Goal: Information Seeking & Learning: Learn about a topic

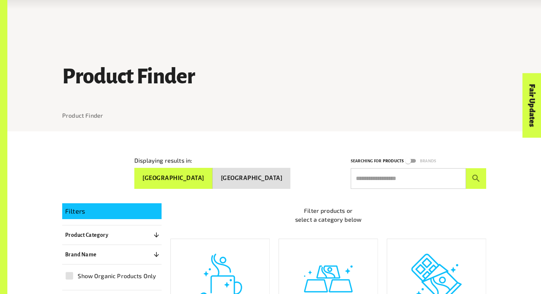
scroll to position [107, 0]
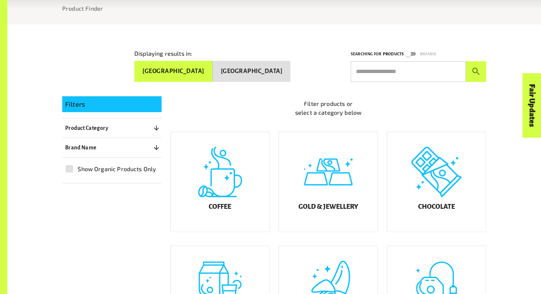
click at [198, 201] on div "Coffee" at bounding box center [220, 181] width 99 height 99
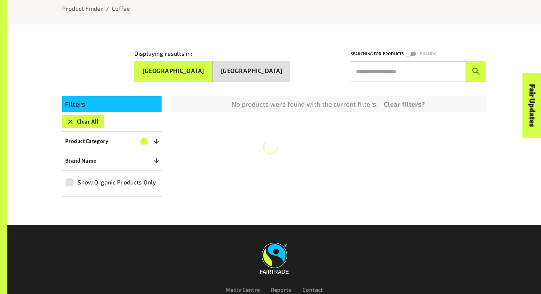
scroll to position [131, 0]
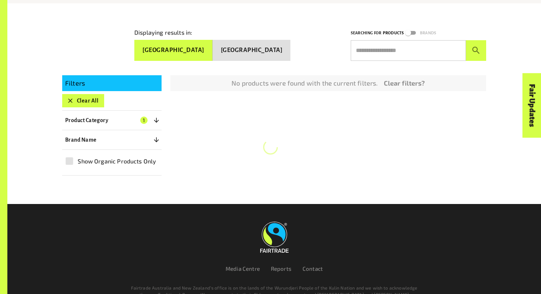
click at [210, 190] on div at bounding box center [274, 189] width 424 height 28
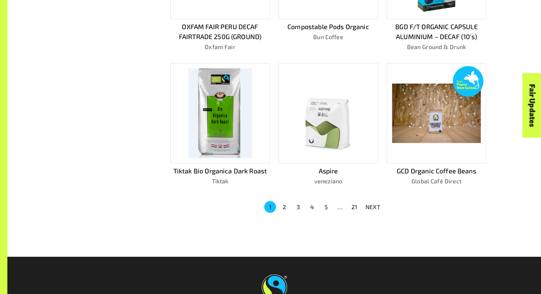
scroll to position [540, 0]
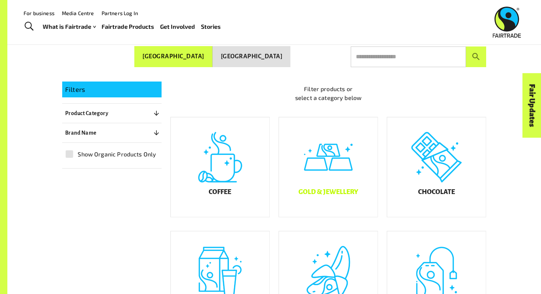
scroll to position [203, 0]
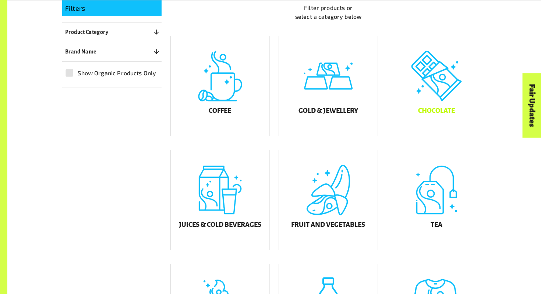
click at [413, 117] on div "Chocolate" at bounding box center [436, 85] width 99 height 99
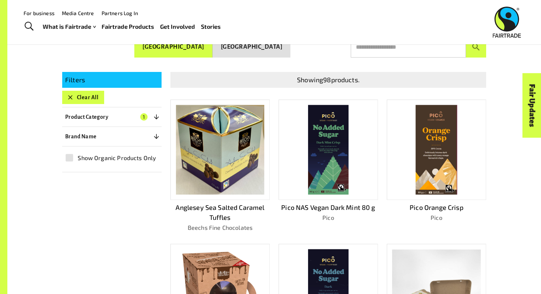
scroll to position [399, 0]
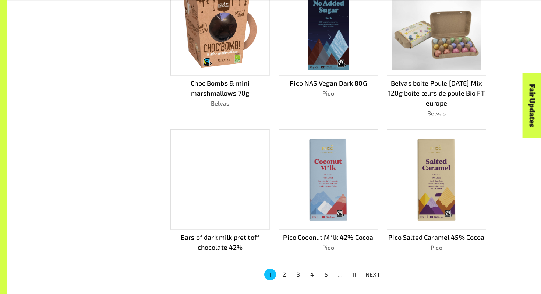
click at [288, 271] on button "2" at bounding box center [284, 274] width 12 height 12
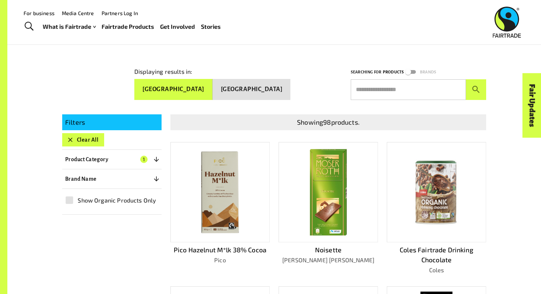
scroll to position [88, 0]
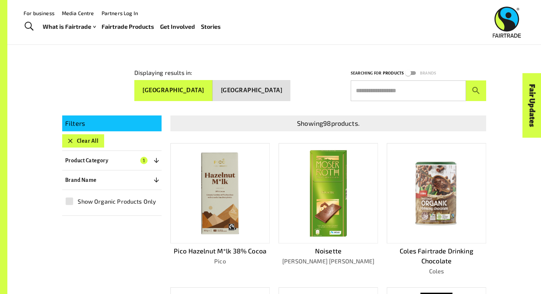
click at [390, 89] on input "text" at bounding box center [408, 90] width 115 height 21
click at [466, 80] on button "submit" at bounding box center [476, 90] width 20 height 21
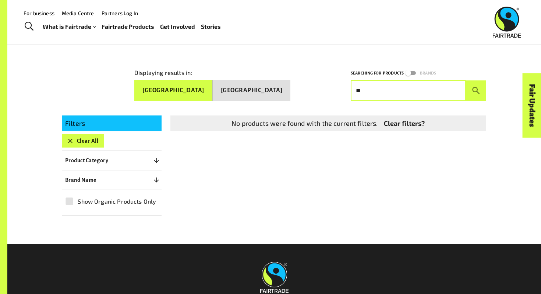
type input "*"
type input "*******"
click at [466, 80] on button "submit" at bounding box center [476, 90] width 20 height 21
click at [85, 134] on button "Clear All" at bounding box center [83, 140] width 42 height 13
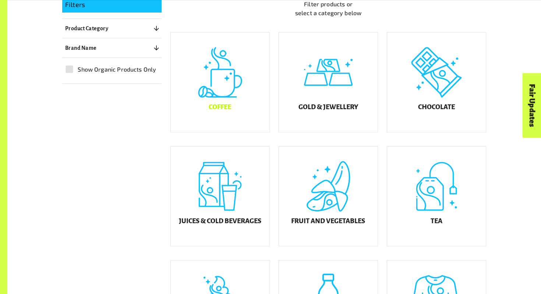
scroll to position [274, 0]
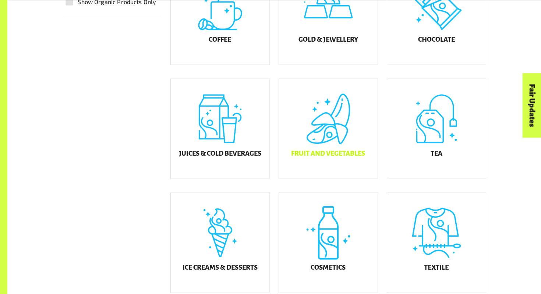
click at [321, 140] on div "Fruit and Vegetables" at bounding box center [328, 128] width 99 height 99
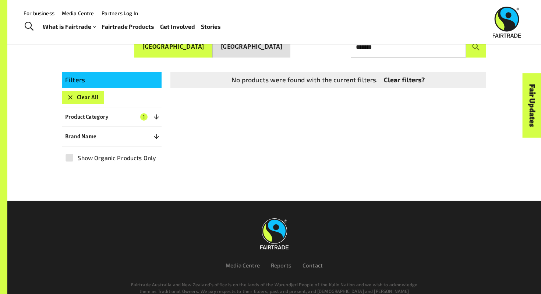
scroll to position [159, 0]
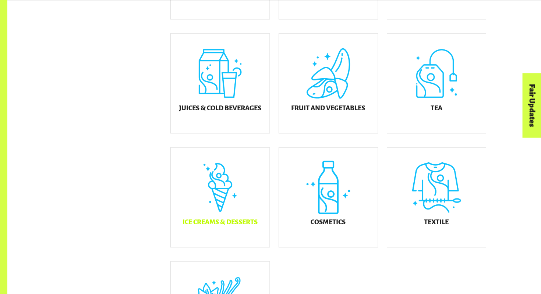
click at [222, 172] on div "Ice Creams & Desserts" at bounding box center [220, 196] width 99 height 99
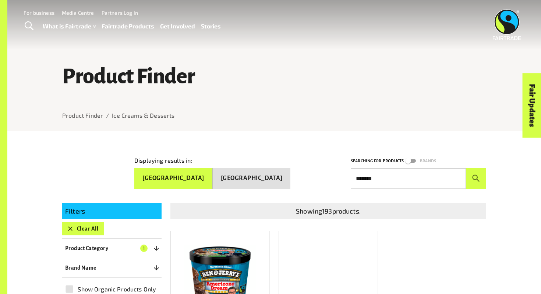
click at [388, 173] on input "*******" at bounding box center [408, 178] width 115 height 21
type input "******"
click at [466, 168] on button "submit" at bounding box center [476, 178] width 20 height 21
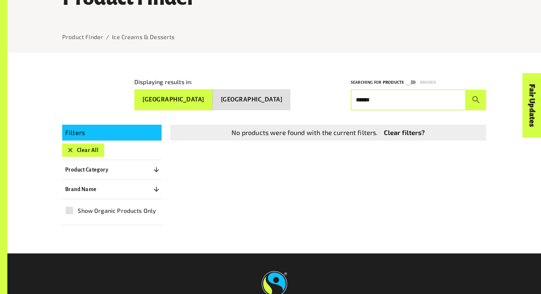
scroll to position [82, 0]
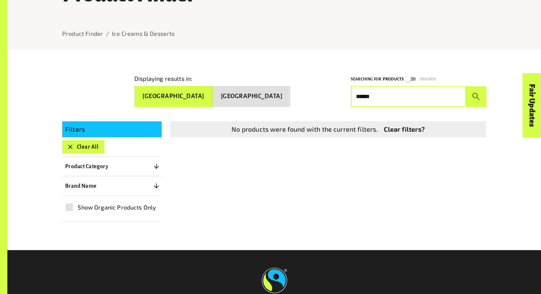
drag, startPoint x: 382, startPoint y: 96, endPoint x: 348, endPoint y: 96, distance: 33.9
click at [348, 96] on div "Searching for Products Brands ****** ​" at bounding box center [414, 86] width 144 height 41
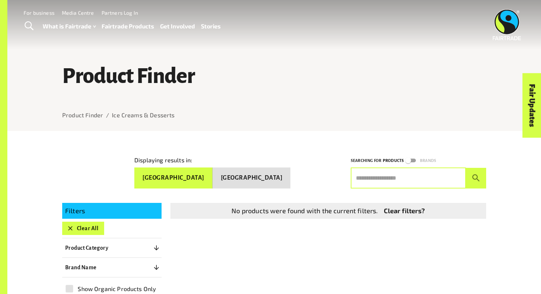
scroll to position [0, 0]
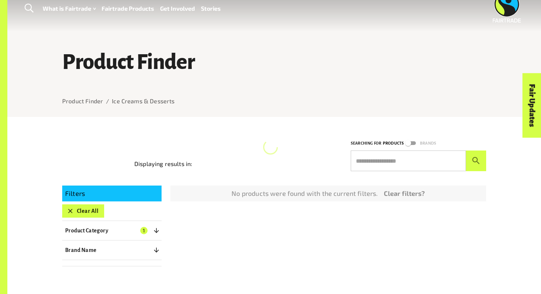
scroll to position [19, 0]
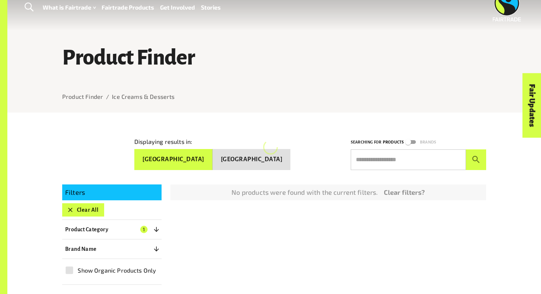
click at [89, 136] on div "Displaying results in: Australia New Zealand Searching for Products Brands ​" at bounding box center [269, 147] width 433 height 45
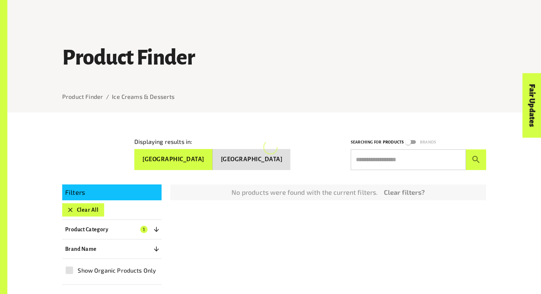
scroll to position [90, 0]
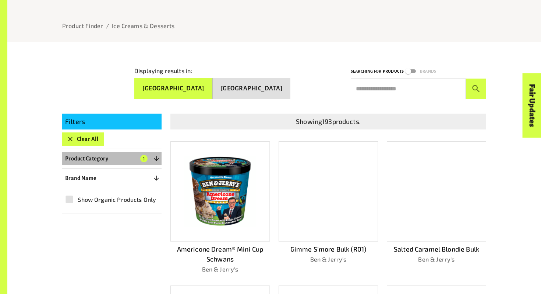
click at [158, 157] on icon "button" at bounding box center [156, 158] width 7 height 7
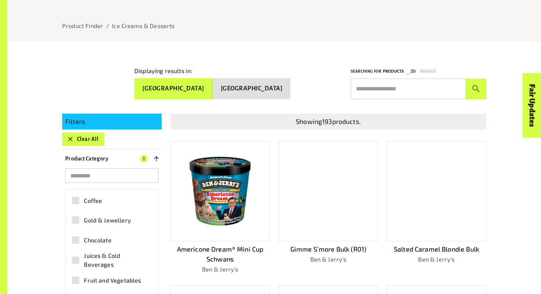
click at [158, 157] on icon "button" at bounding box center [156, 158] width 7 height 7
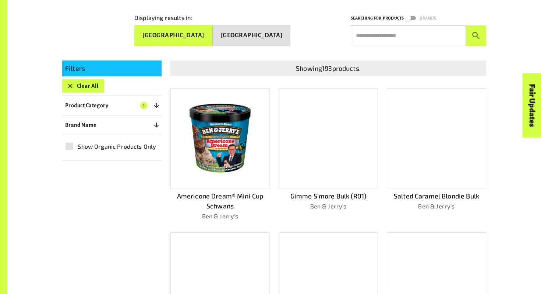
scroll to position [0, 0]
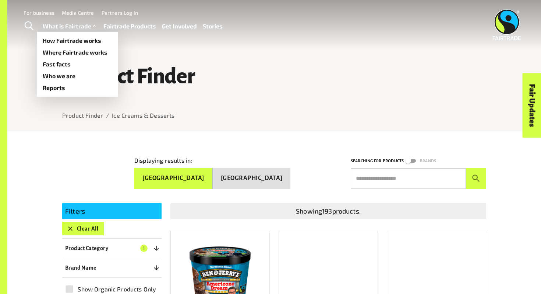
click at [76, 24] on link "What is Fairtrade" at bounding box center [70, 26] width 55 height 11
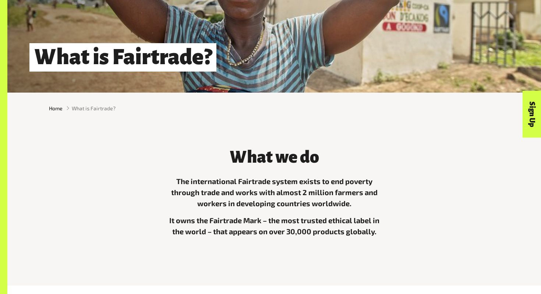
scroll to position [223, 0]
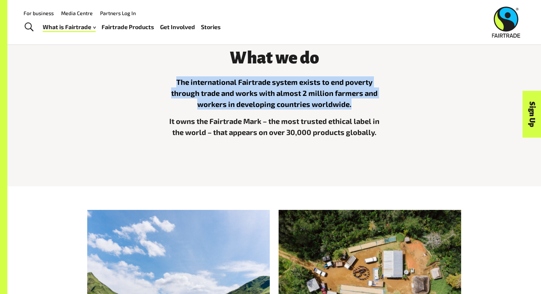
drag, startPoint x: 175, startPoint y: 82, endPoint x: 361, endPoint y: 106, distance: 187.6
click at [361, 106] on p "The international Fairtrade system exists to end poverty through trade and work…" at bounding box center [274, 92] width 221 height 33
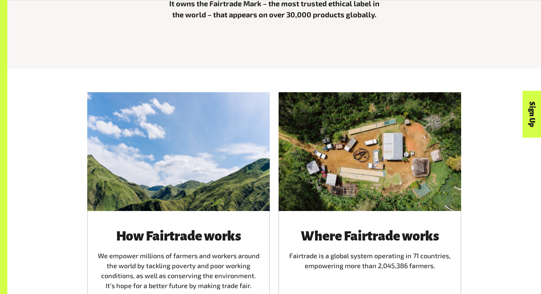
scroll to position [489, 0]
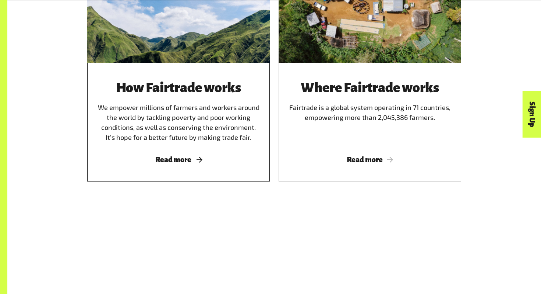
click at [190, 125] on div "How Fairtrade works We empower millions of farmers and workers around the world…" at bounding box center [178, 111] width 165 height 62
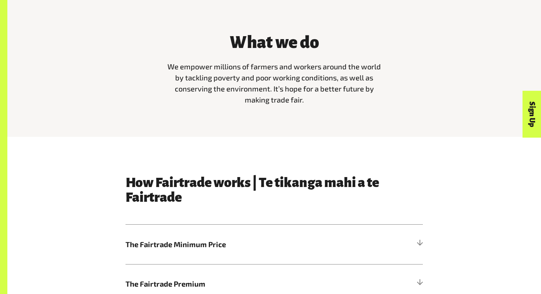
scroll to position [318, 0]
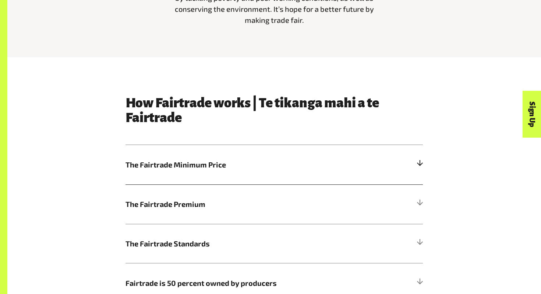
click at [207, 155] on h5 "The Fairtrade Minimum Price" at bounding box center [275, 164] width 298 height 39
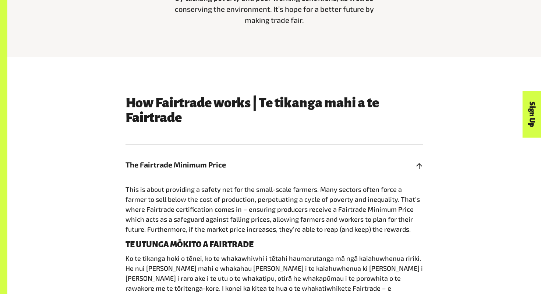
click at [206, 158] on h5 "The Fairtrade Minimum Price" at bounding box center [275, 164] width 298 height 39
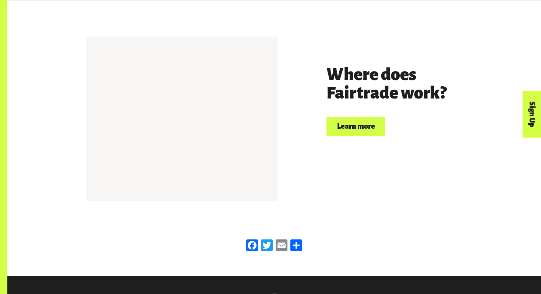
scroll to position [1723, 0]
